Goal: Task Accomplishment & Management: Manage account settings

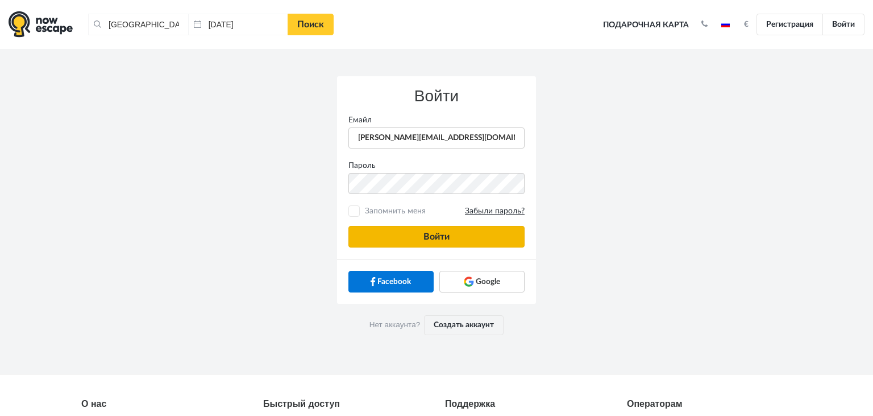
type input "anatoly@imaginaris.ee"
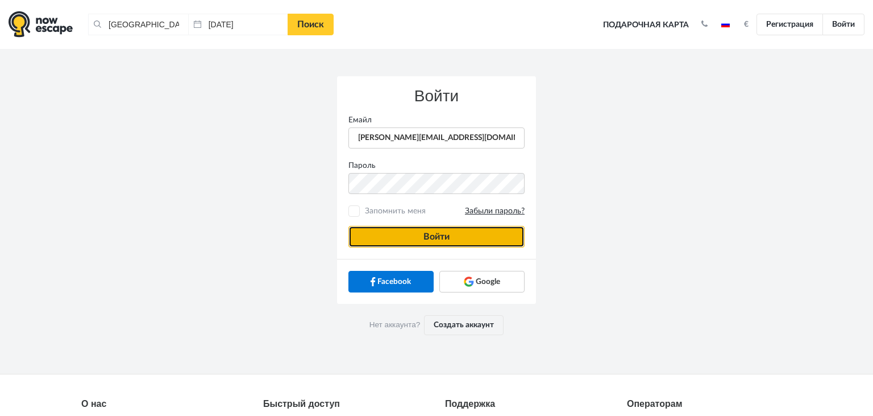
click at [365, 241] on button "Войти" at bounding box center [436, 237] width 176 height 22
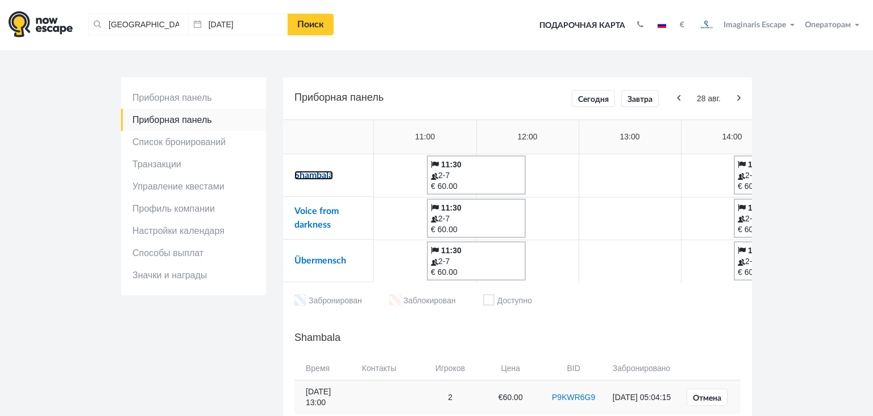
click at [304, 175] on link "Shambala" at bounding box center [313, 175] width 39 height 9
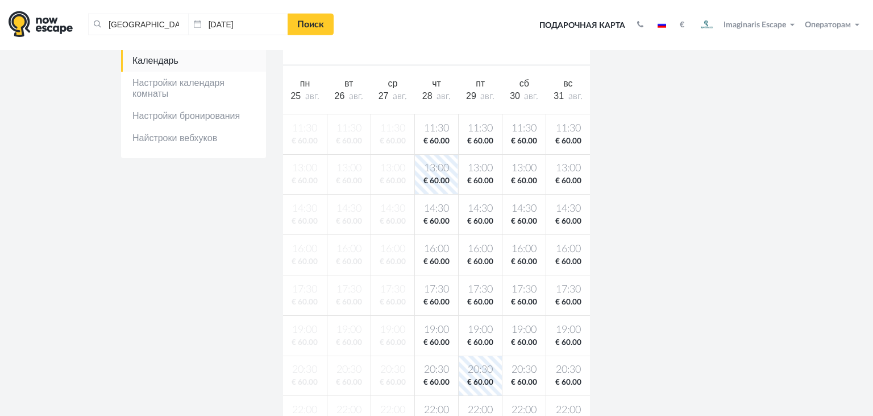
scroll to position [229, 0]
click at [427, 140] on body "Таллин, Эстония Очистить все Таллин, Эстония 27.08.2025 Поиск Toggle navigation…" at bounding box center [436, 340] width 873 height 1139
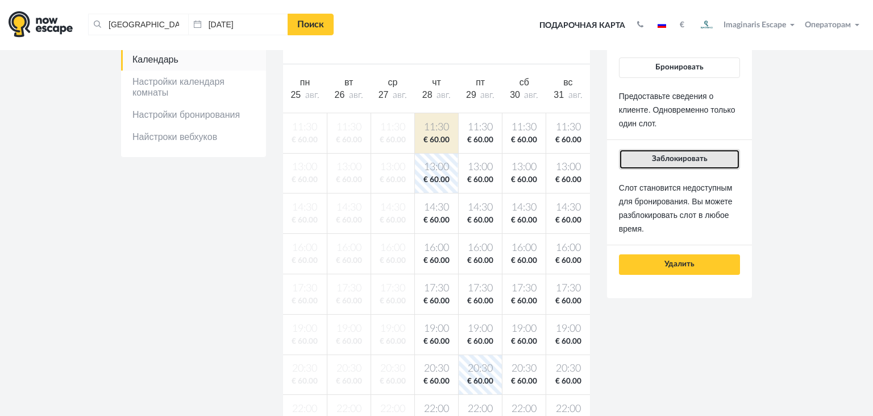
click at [658, 163] on button "Заблокировать" at bounding box center [679, 159] width 121 height 20
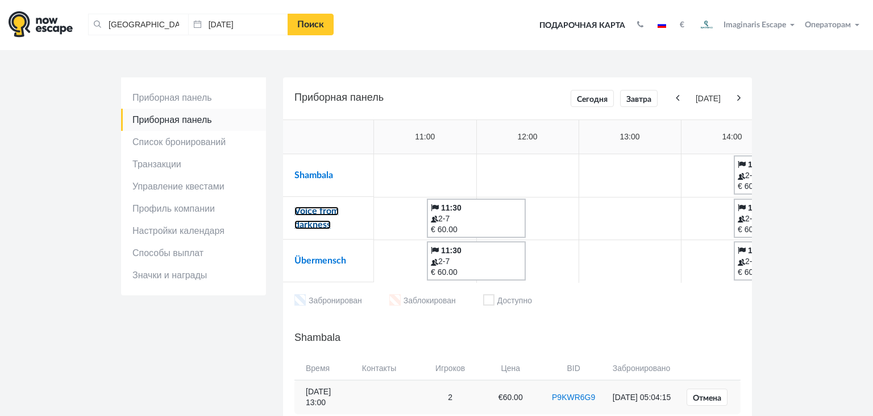
click at [320, 209] on link "Voice from darkness" at bounding box center [316, 217] width 44 height 23
click at [314, 259] on link "Übermensch" at bounding box center [320, 260] width 52 height 9
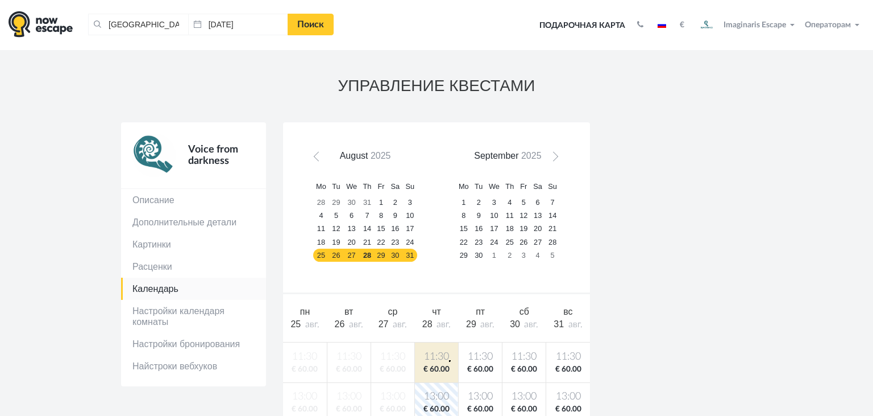
click at [449, 360] on span "11:30" at bounding box center [436, 357] width 39 height 14
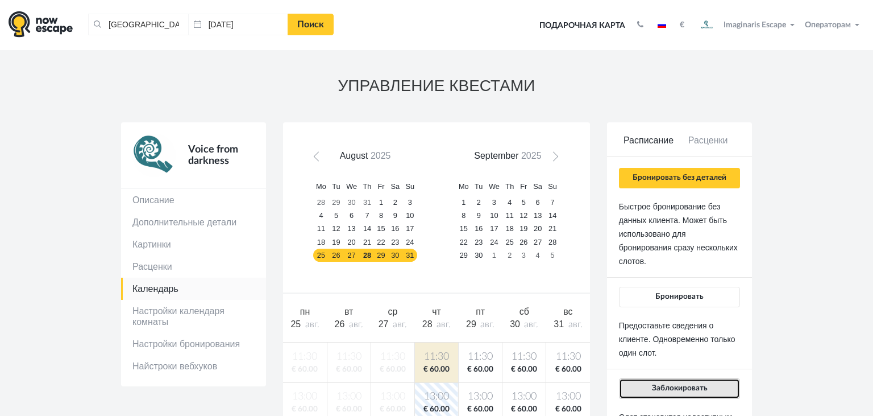
click at [668, 396] on button "Заблокировать" at bounding box center [679, 388] width 121 height 20
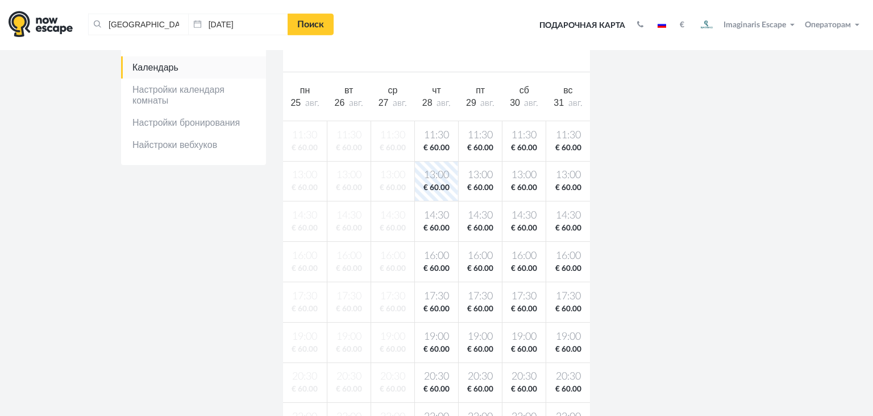
scroll to position [221, 0]
click at [442, 127] on td "11:30 € 60.00" at bounding box center [436, 141] width 44 height 40
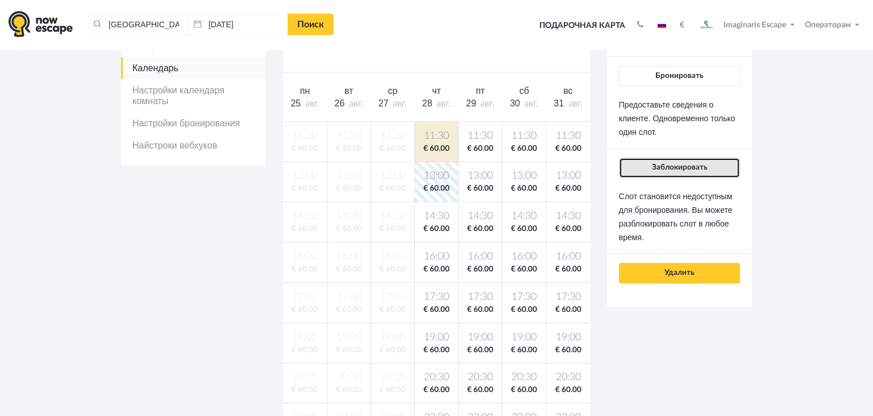
click at [689, 167] on span "Заблокировать" at bounding box center [680, 167] width 56 height 8
